Goal: Transaction & Acquisition: Purchase product/service

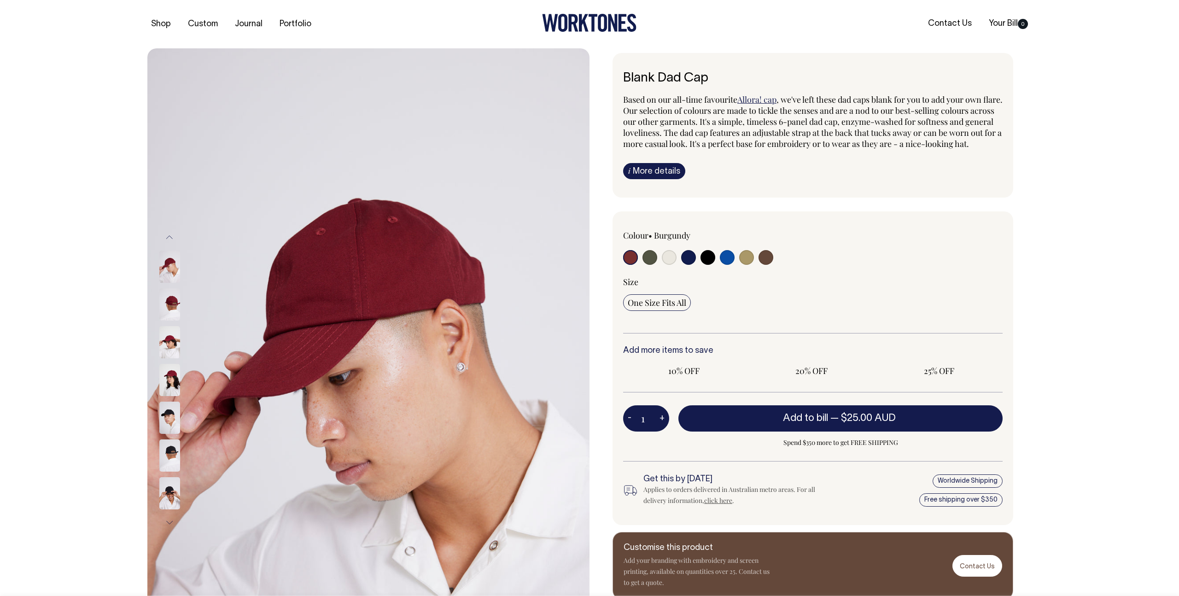
radio input "true"
select select "Black"
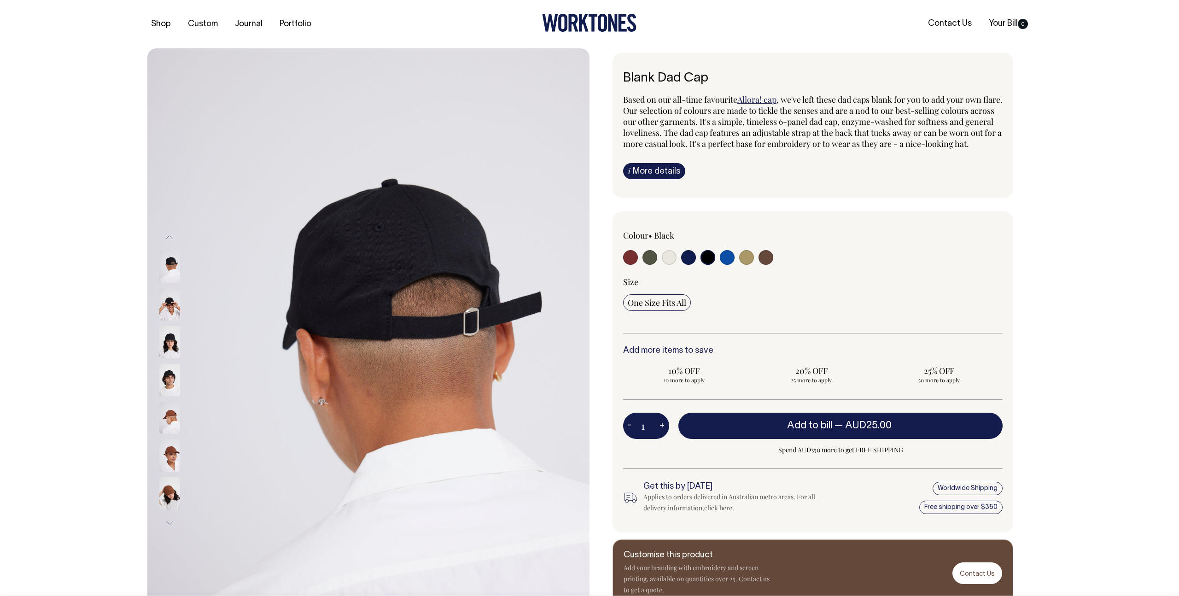
click at [686, 308] on span "One Size Fits All" at bounding box center [657, 302] width 58 height 11
click at [686, 311] on input "One Size Fits All" at bounding box center [657, 302] width 68 height 17
click at [678, 308] on span "One Size Fits All" at bounding box center [657, 302] width 58 height 11
click at [678, 311] on input "One Size Fits All" at bounding box center [657, 302] width 68 height 17
click at [711, 311] on div "One Size Fits All" at bounding box center [812, 302] width 379 height 17
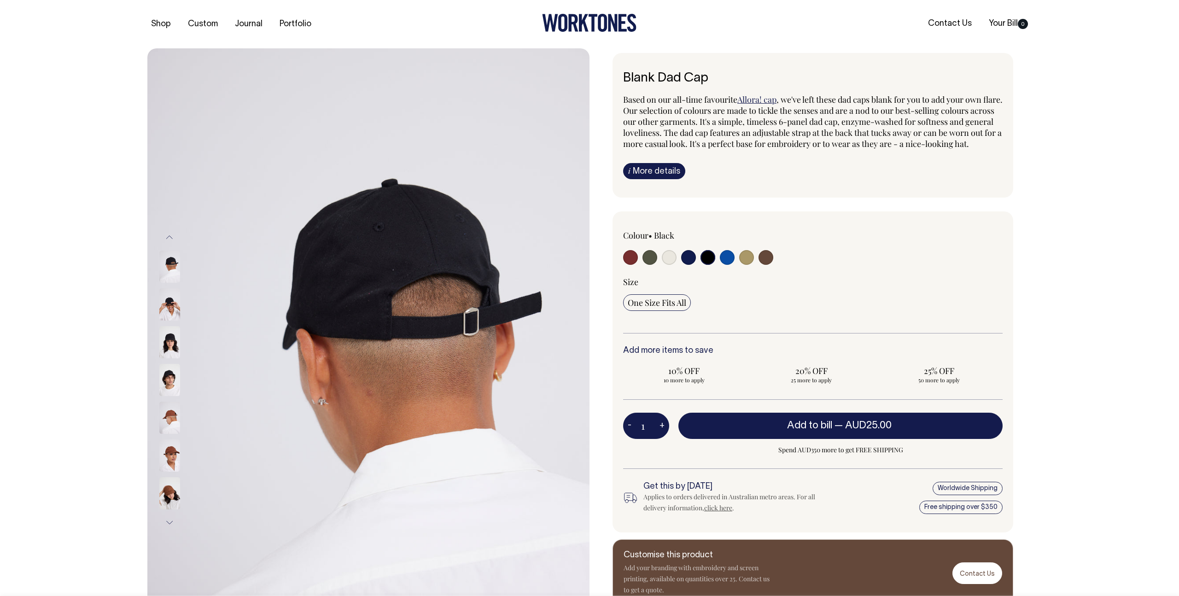
click at [757, 100] on link "Allora! cap" at bounding box center [756, 99] width 39 height 11
click at [664, 179] on link "i More details" at bounding box center [654, 171] width 62 height 16
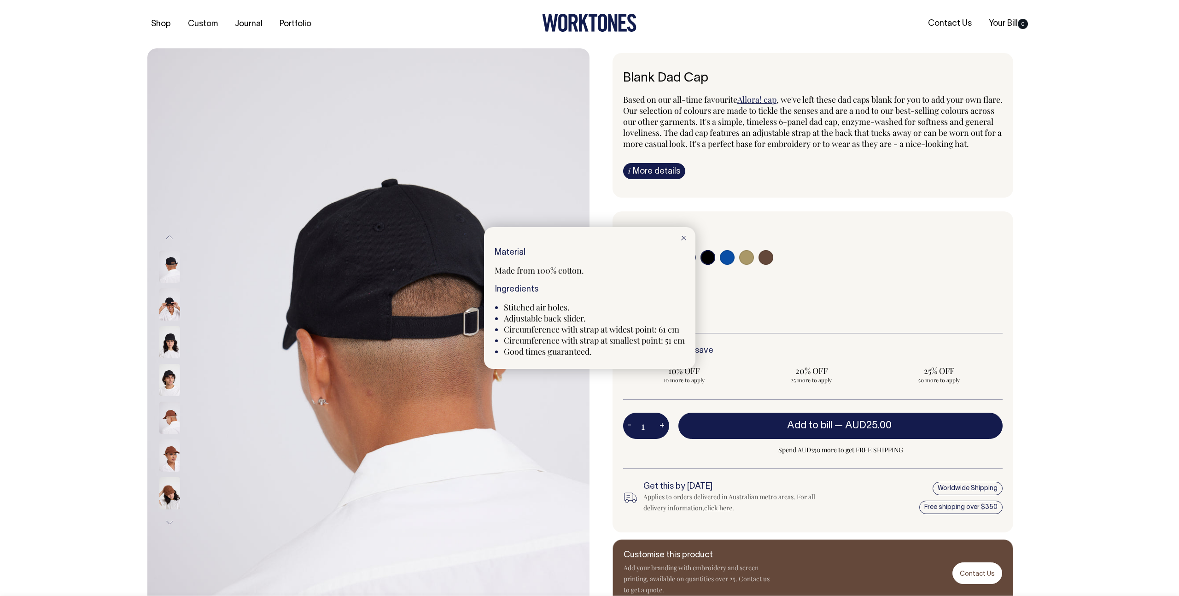
click at [171, 305] on div at bounding box center [589, 298] width 1179 height 596
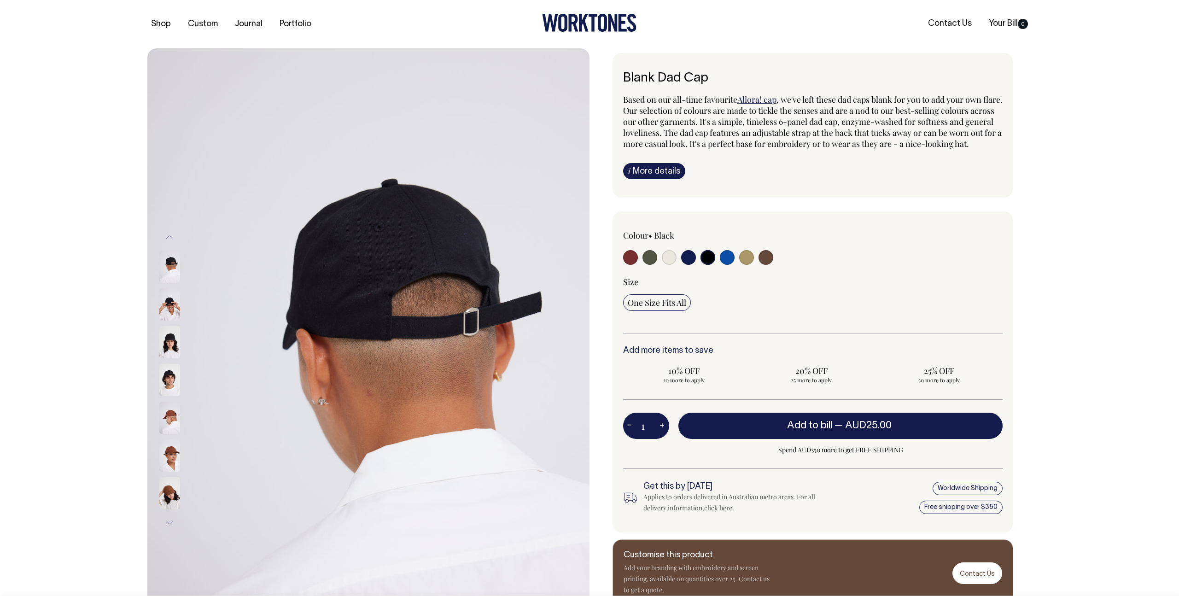
click at [171, 305] on img at bounding box center [169, 304] width 21 height 32
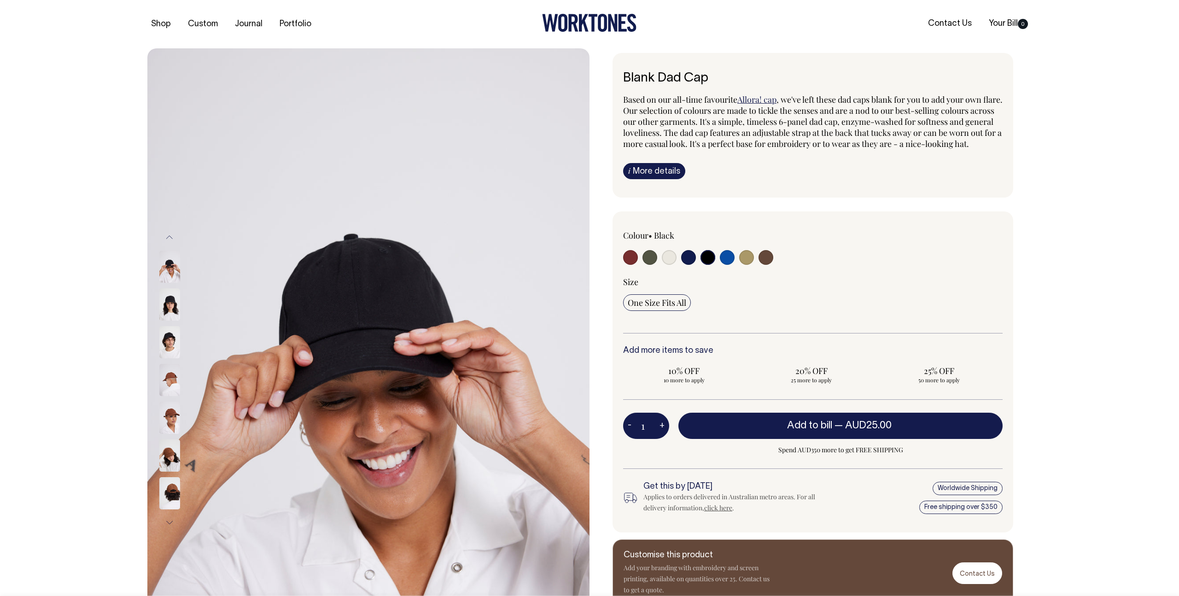
click at [176, 347] on img at bounding box center [169, 342] width 21 height 32
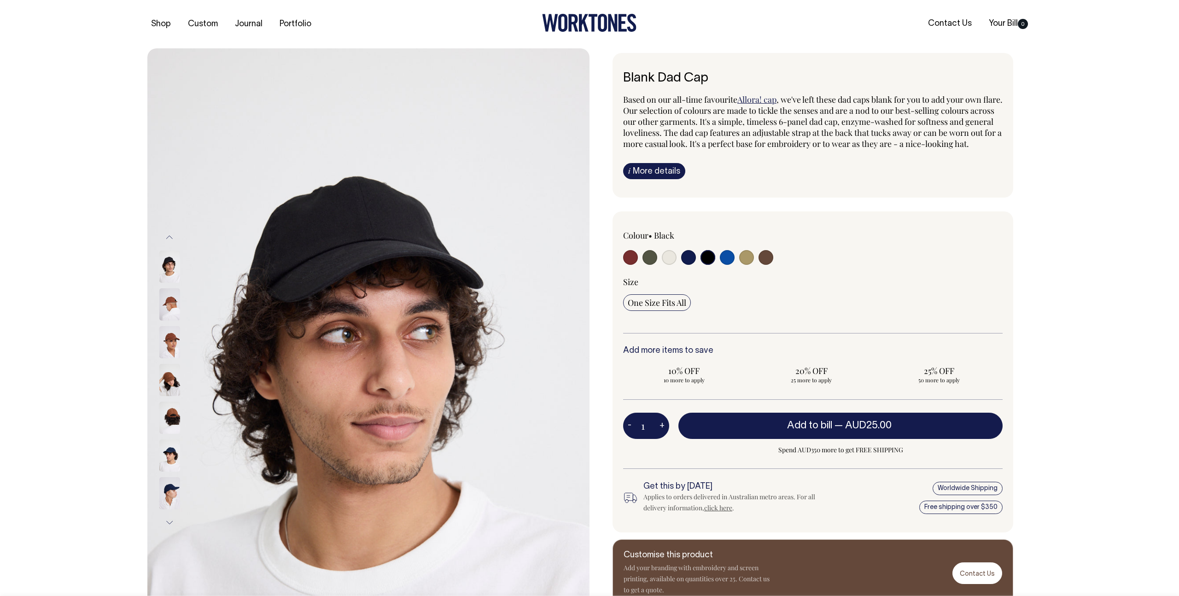
click at [172, 318] on img at bounding box center [169, 304] width 21 height 32
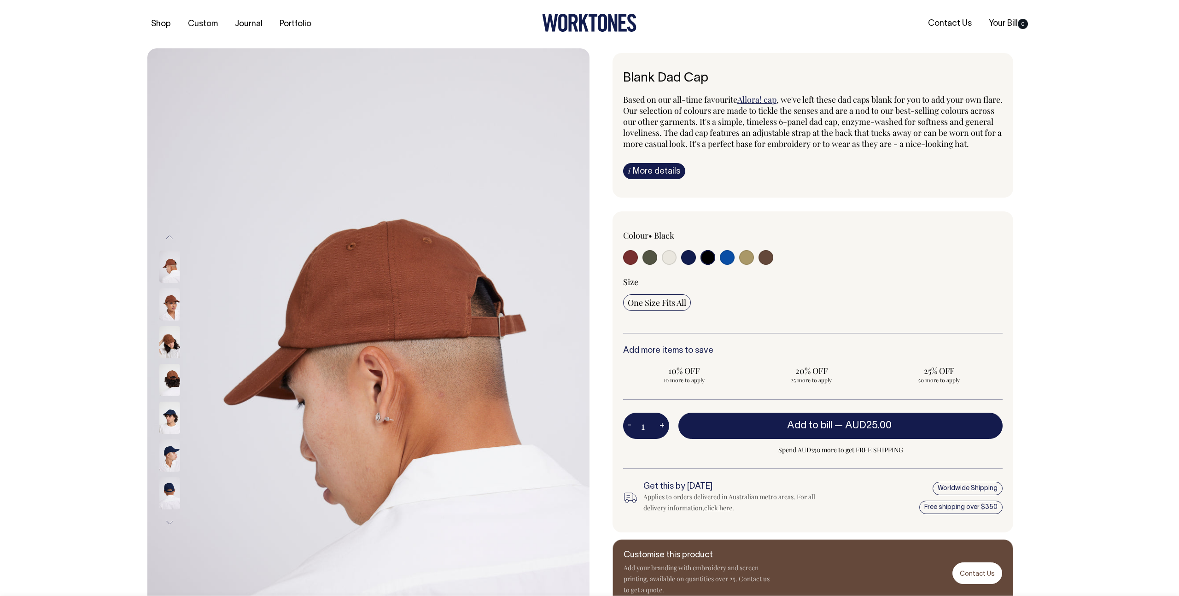
click at [171, 336] on img at bounding box center [169, 342] width 21 height 32
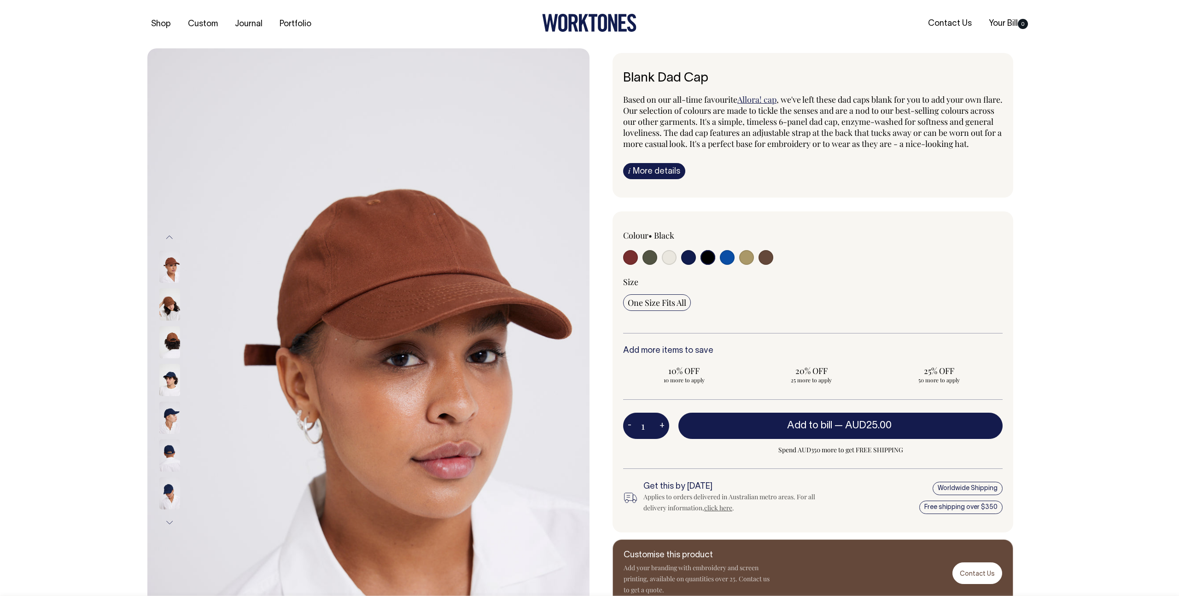
click at [703, 265] on input "radio" at bounding box center [707, 257] width 15 height 15
click at [708, 265] on input "radio" at bounding box center [707, 257] width 15 height 15
click at [670, 265] on input "radio" at bounding box center [669, 257] width 15 height 15
radio input "true"
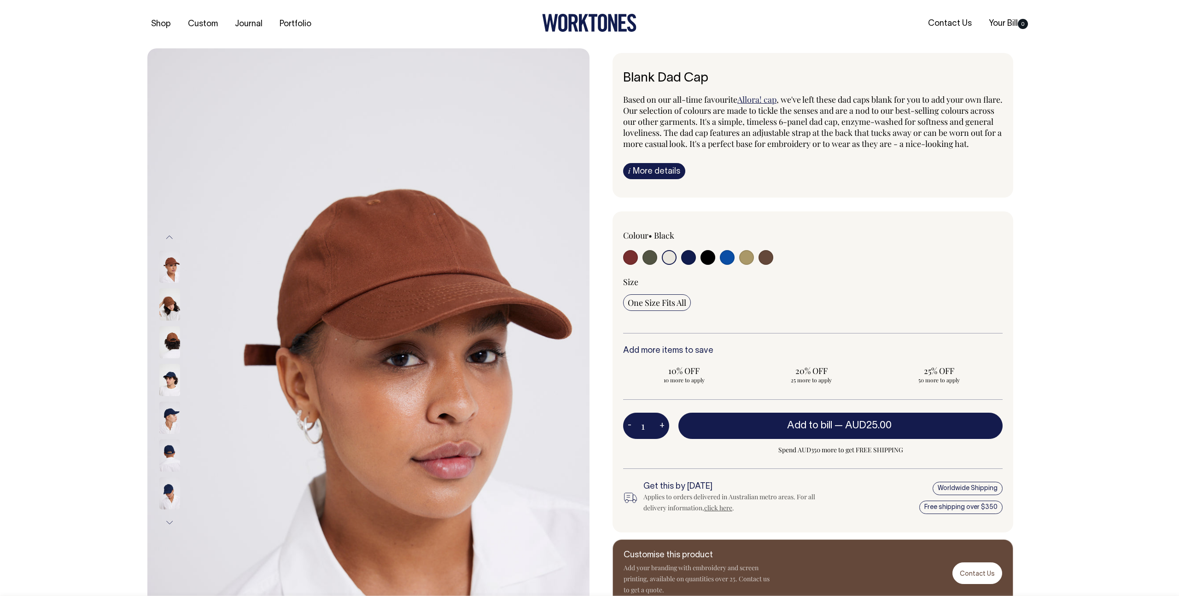
radio input "true"
select select "Natural"
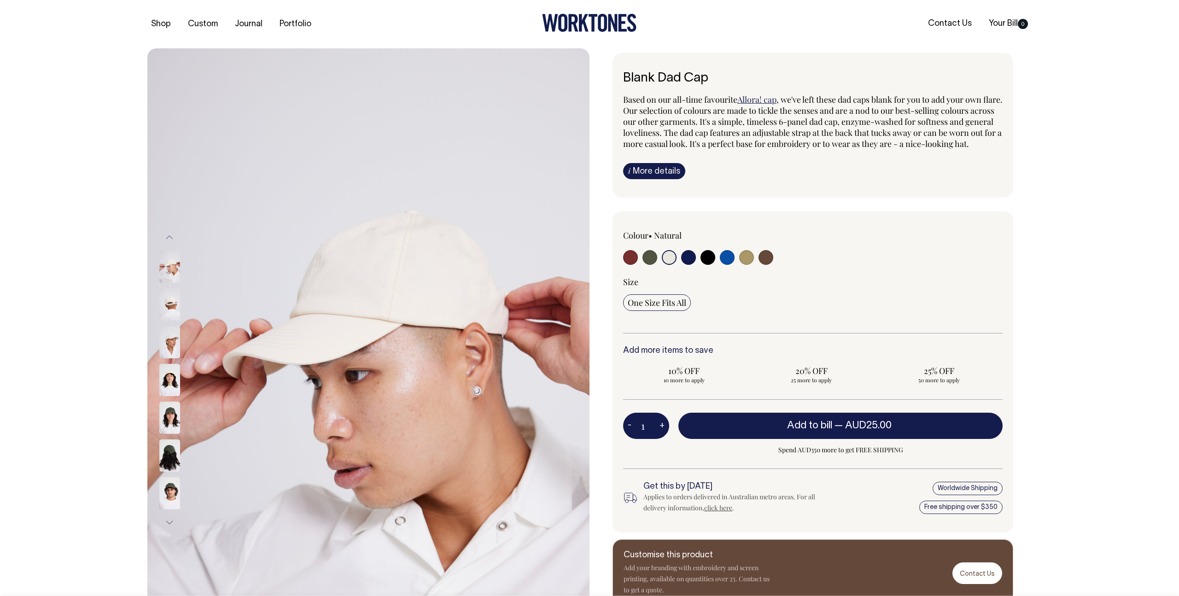
click at [539, 382] on img at bounding box center [368, 379] width 442 height 663
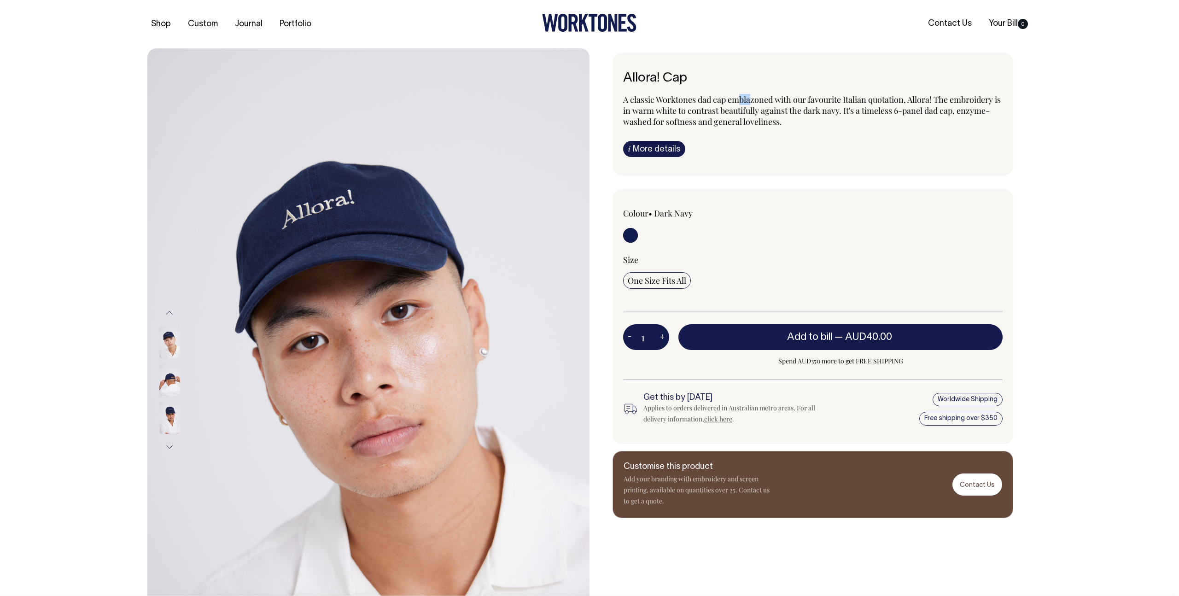
drag, startPoint x: 742, startPoint y: 102, endPoint x: 753, endPoint y: 102, distance: 11.0
click at [753, 102] on p "A classic Worktones dad cap emblazoned with our favourite Italian quotation, Al…" at bounding box center [812, 110] width 379 height 33
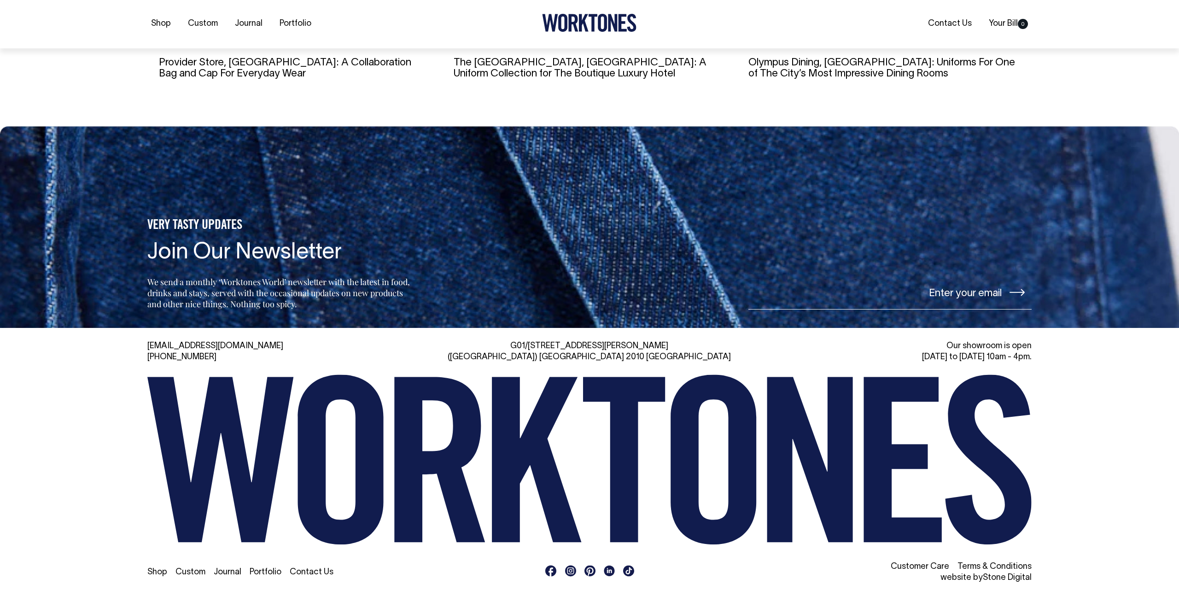
scroll to position [2089, 0]
click at [972, 350] on div "Our showroom is open [DATE] to [DATE] 10am - 4pm." at bounding box center [888, 351] width 285 height 22
click at [572, 568] on icon at bounding box center [570, 570] width 7 height 7
